Goal: Find specific page/section: Find specific page/section

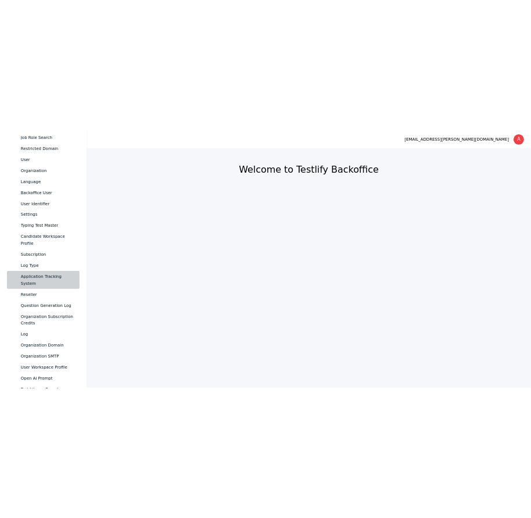
scroll to position [513, 0]
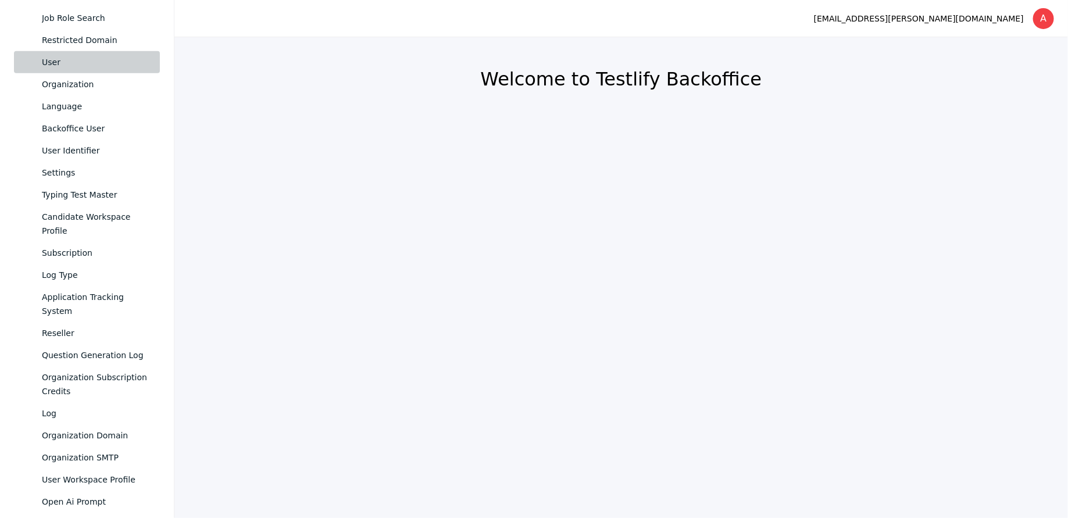
click at [62, 70] on link "User" at bounding box center [87, 62] width 146 height 22
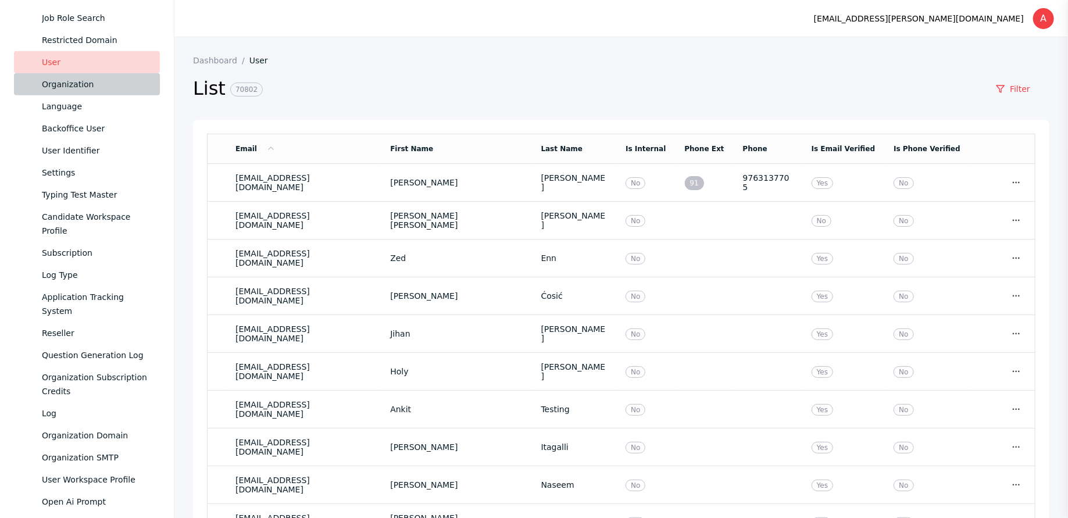
click at [93, 81] on div "Organization" at bounding box center [96, 84] width 109 height 14
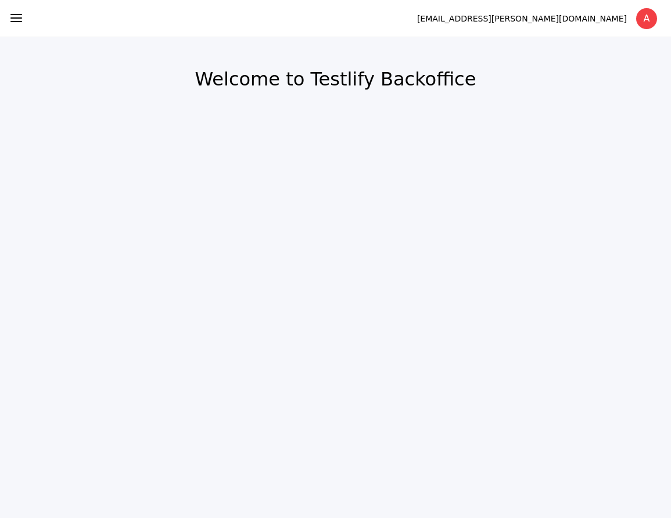
click at [16, 24] on icon at bounding box center [16, 18] width 14 height 14
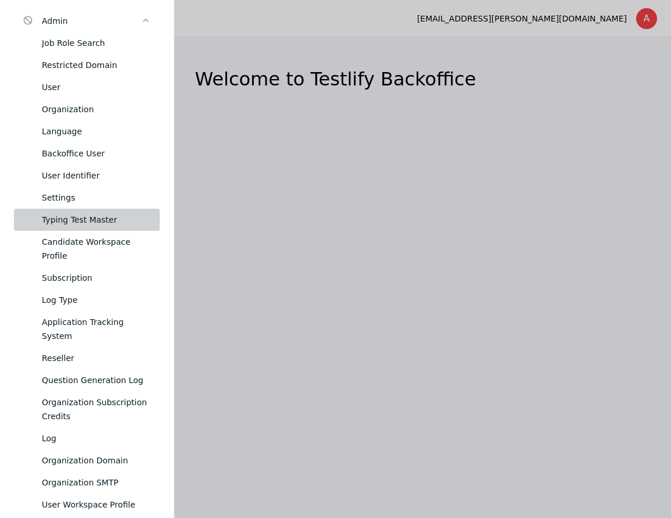
scroll to position [489, 0]
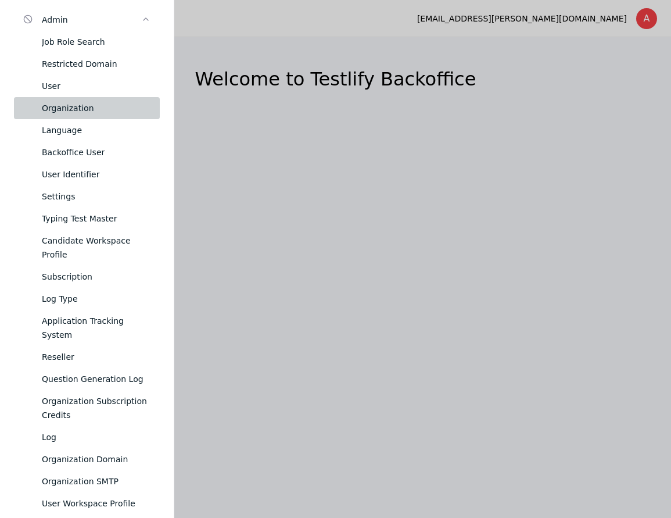
click at [78, 108] on div "Organization" at bounding box center [96, 108] width 109 height 14
